Goal: Task Accomplishment & Management: Manage account settings

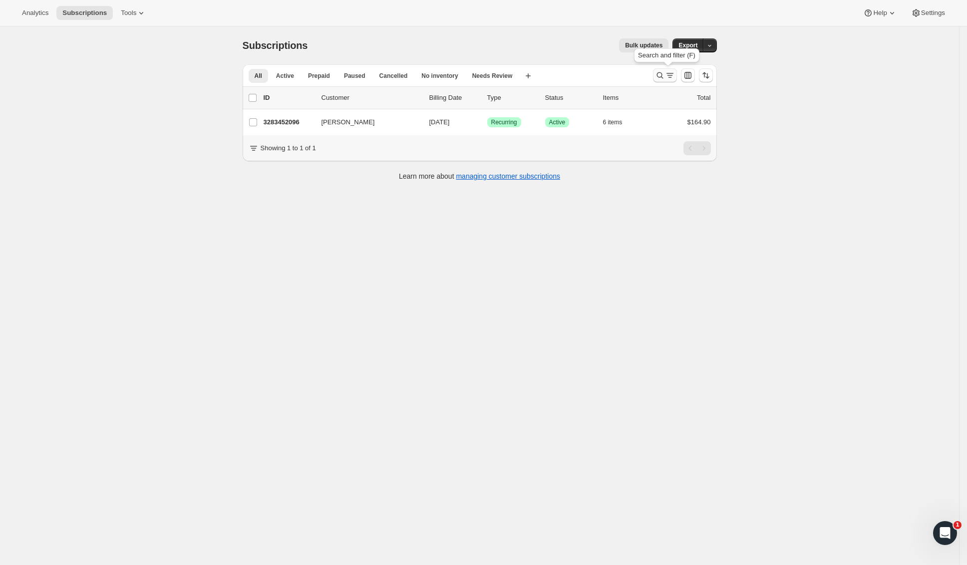
click at [665, 73] on icon "Search and filter results" at bounding box center [660, 75] width 10 height 10
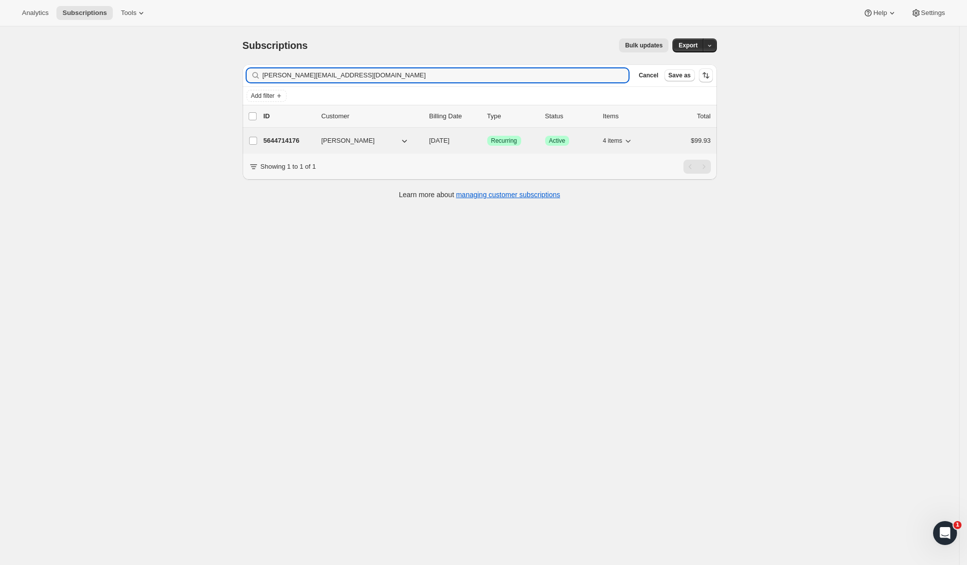
type input "[PERSON_NAME][EMAIL_ADDRESS][DOMAIN_NAME]"
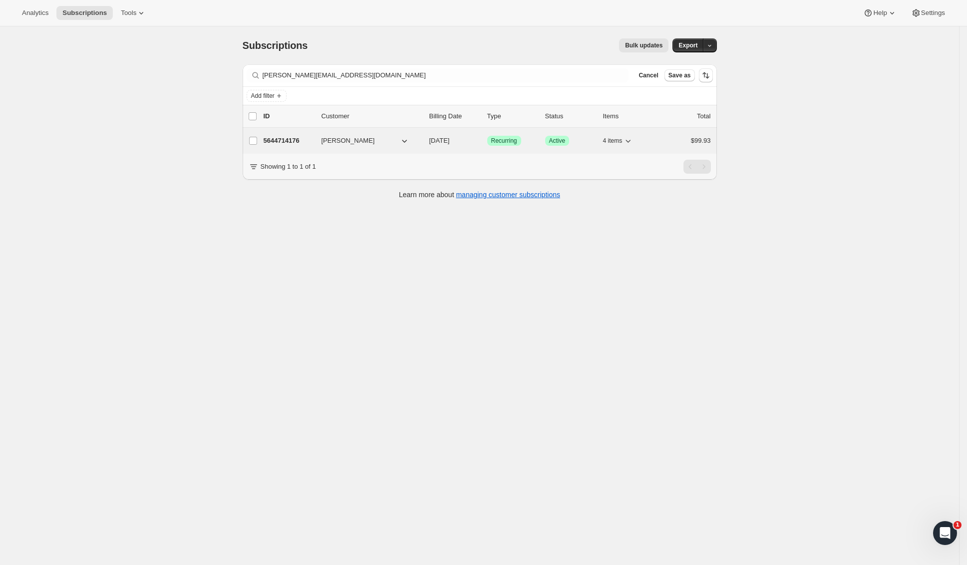
click at [363, 144] on button "[PERSON_NAME]" at bounding box center [366, 141] width 100 height 16
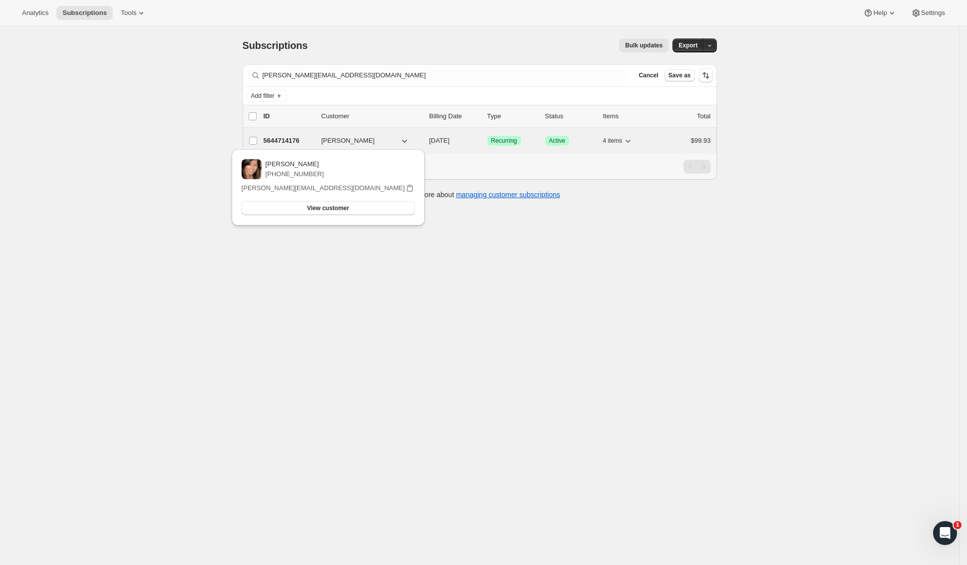
click at [275, 142] on p "5644714176" at bounding box center [289, 141] width 50 height 10
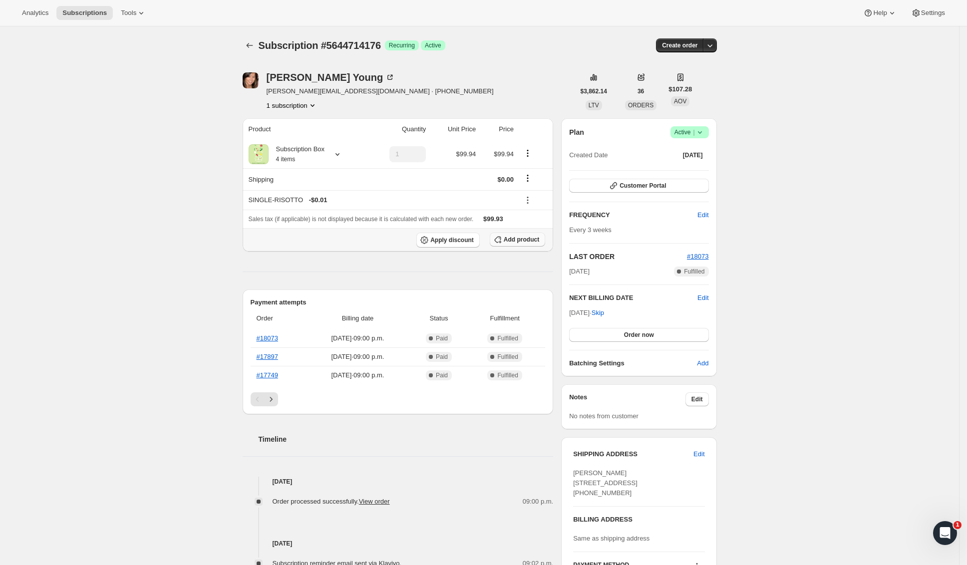
click at [529, 233] on button "Add product" at bounding box center [517, 240] width 55 height 14
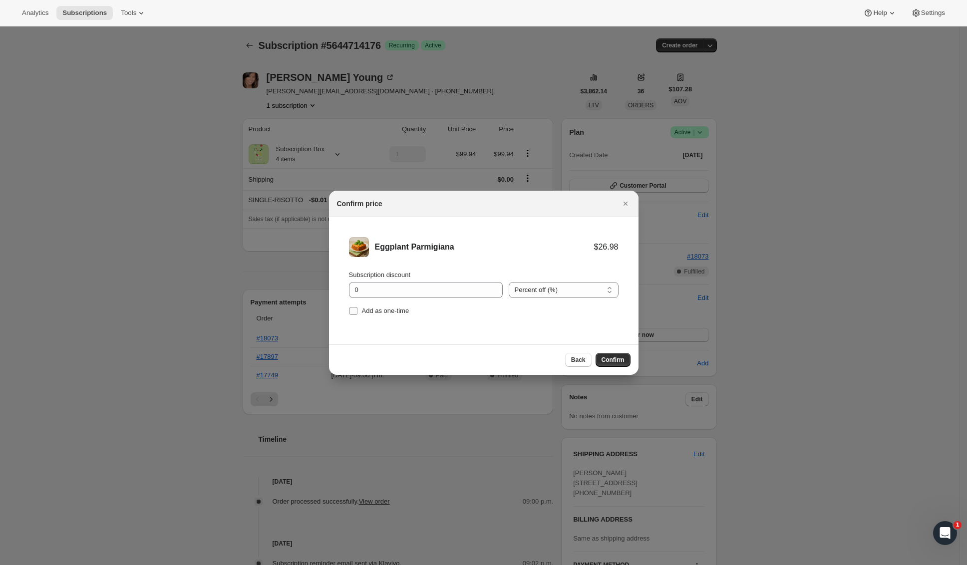
drag, startPoint x: 385, startPoint y: 314, endPoint x: 392, endPoint y: 307, distance: 9.5
click at [385, 314] on span "Add as one-time" at bounding box center [385, 310] width 47 height 7
click at [358, 314] on input "Add as one-time" at bounding box center [354, 311] width 8 height 8
checkbox input "true"
click at [404, 291] on input "0" at bounding box center [418, 290] width 139 height 16
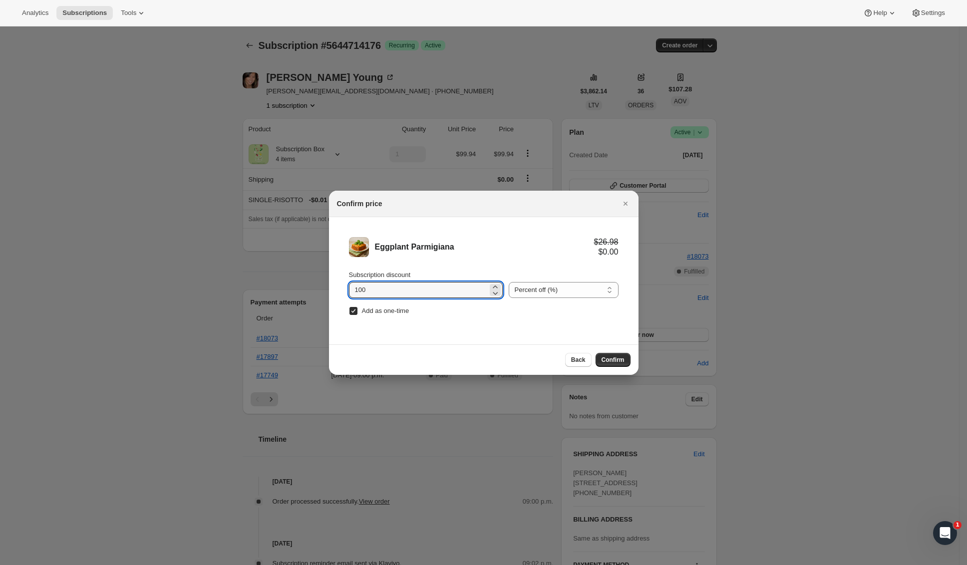
type input "100"
click at [566, 340] on div "Eggplant Parmigiana $26.98 $0.00 Subscription discount 100 Percent off (%) Amou…" at bounding box center [484, 280] width 310 height 127
click at [615, 357] on span "Confirm" at bounding box center [613, 360] width 23 height 8
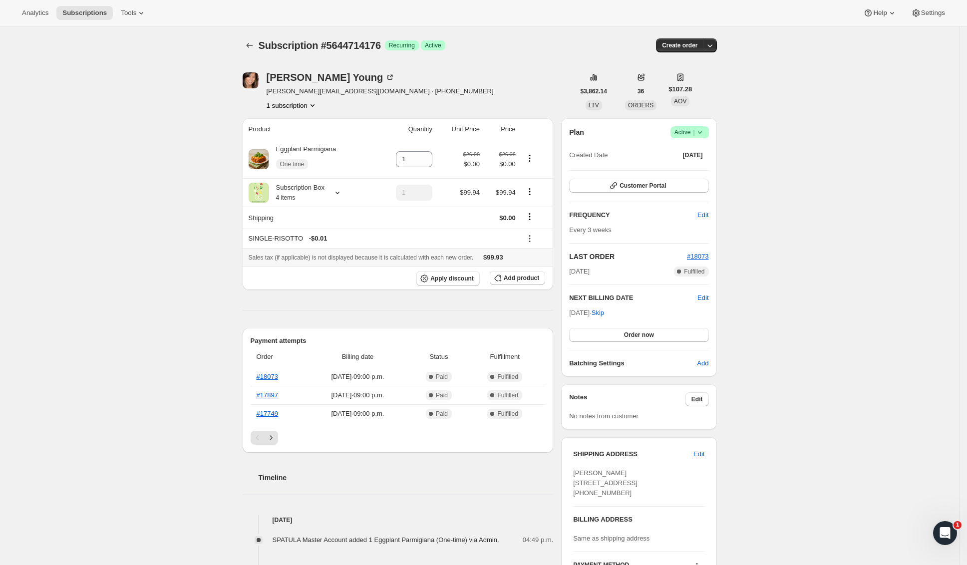
click at [535, 239] on icon at bounding box center [530, 239] width 10 height 10
click at [539, 273] on span "Remove" at bounding box center [538, 275] width 24 height 7
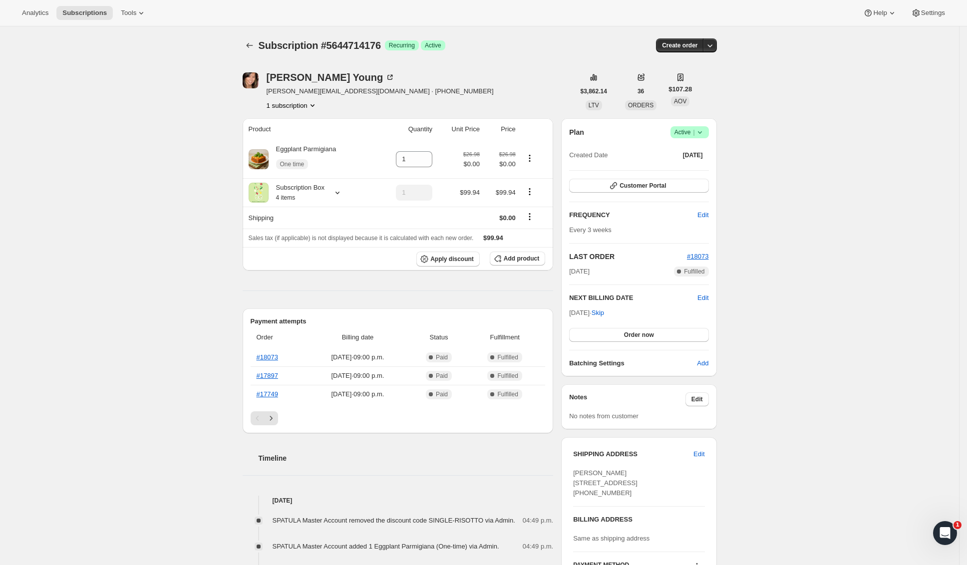
click at [770, 248] on div "Subscription #5644714176. This page is ready Subscription #5644714176 Success R…" at bounding box center [479, 479] width 959 height 906
